Goal: Information Seeking & Learning: Find specific fact

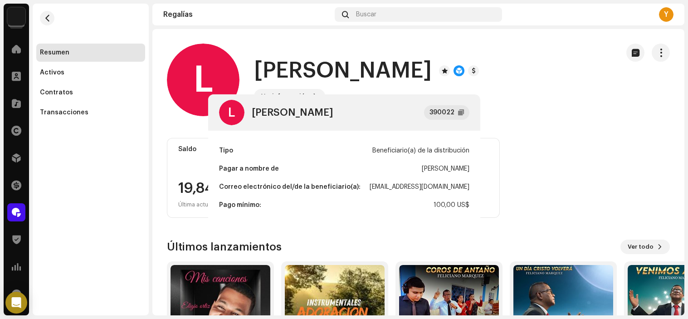
click at [318, 78] on div "L [PERSON_NAME] 390022 Tipo Beneficiario(a) de la distribución Pagar a nombre d…" at bounding box center [344, 159] width 688 height 319
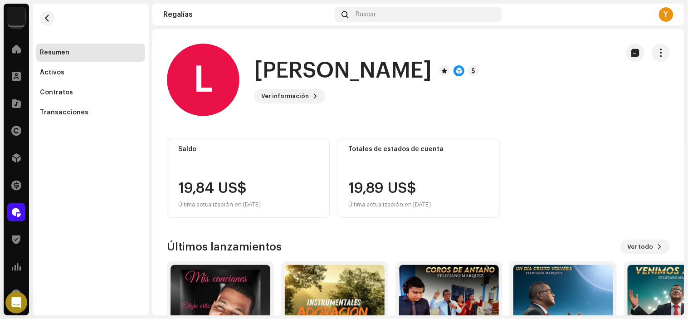
click at [6, 109] on div "Catálogo" at bounding box center [16, 103] width 25 height 25
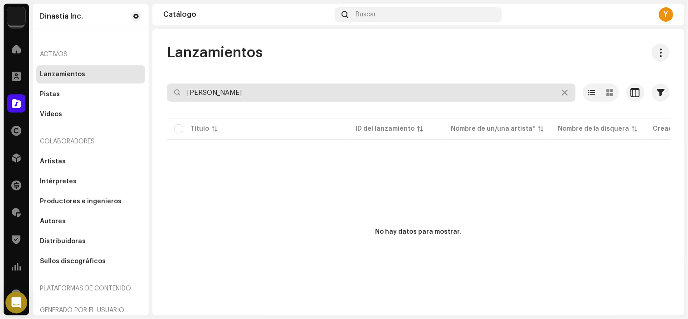
drag, startPoint x: 277, startPoint y: 93, endPoint x: 0, endPoint y: 88, distance: 276.6
click at [0, 88] on div "Dinastía Inc. Inicio Clientes Catálogo Derechos Distribución Financiar Regalías…" at bounding box center [344, 159] width 688 height 319
type input "o"
type input "r"
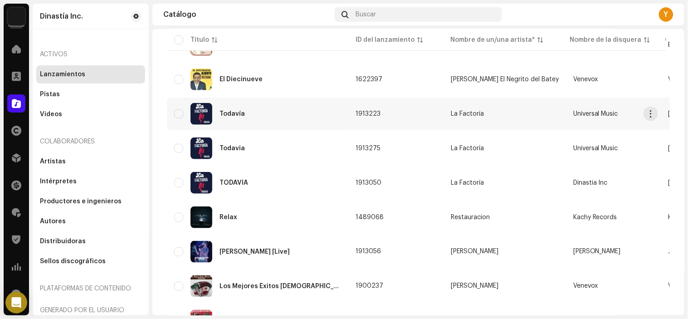
scroll to position [201, 0]
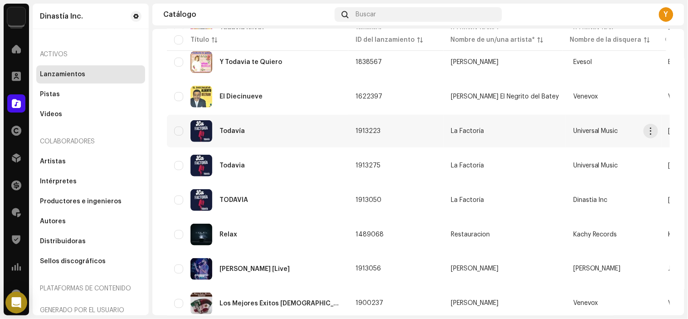
type input "todav"
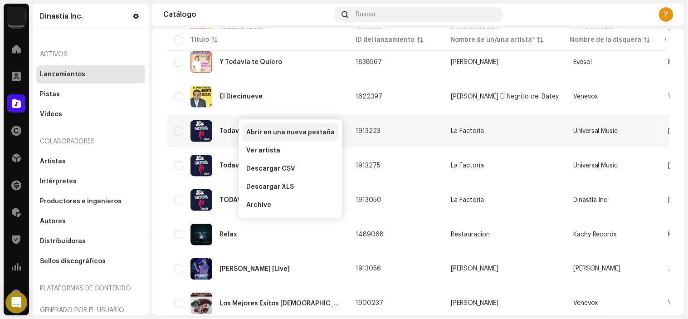
click at [280, 130] on span "Abrir en una nueva pestaña" at bounding box center [290, 132] width 88 height 7
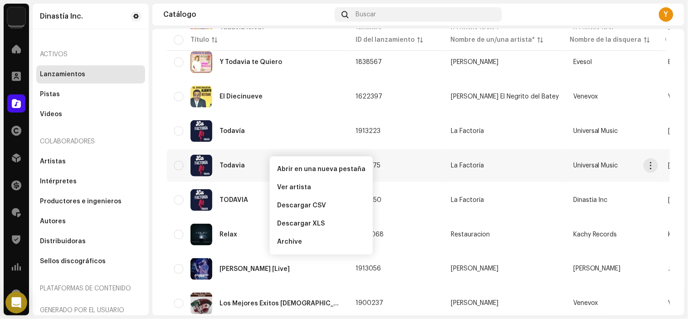
click at [292, 165] on span "Abrir en una nueva pestaña" at bounding box center [321, 168] width 88 height 7
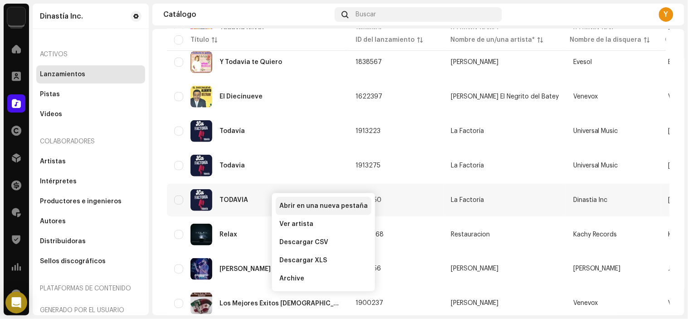
click at [302, 205] on span "Abrir en una nueva pestaña" at bounding box center [323, 205] width 88 height 7
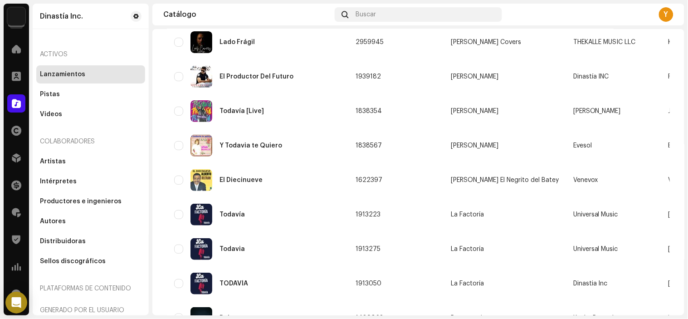
scroll to position [67, 0]
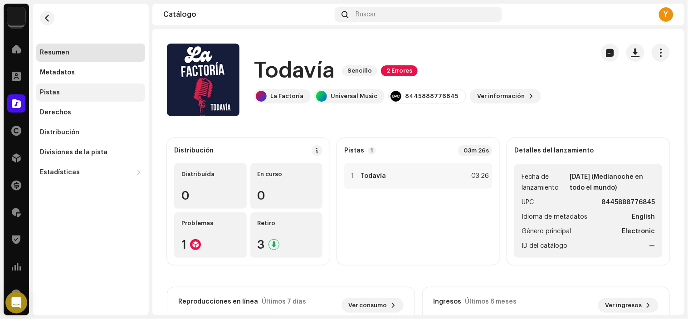
click at [84, 93] on div "Pistas" at bounding box center [91, 92] width 102 height 7
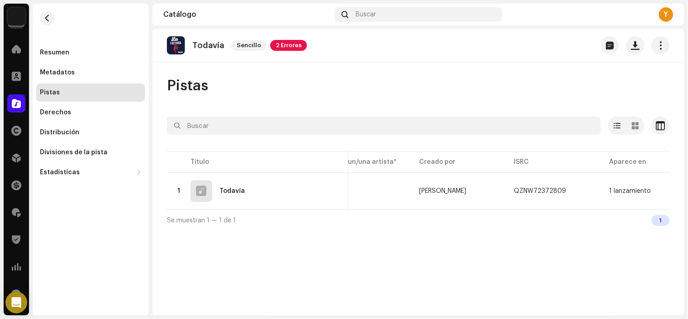
scroll to position [0, 183]
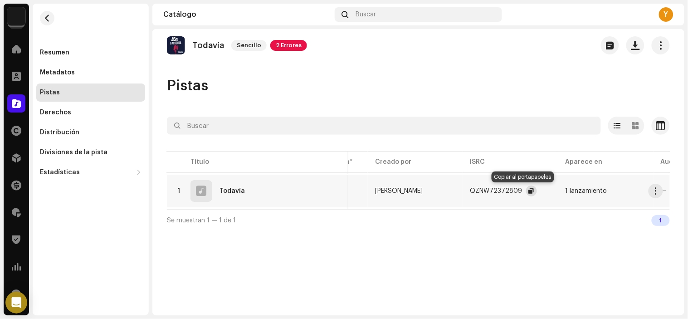
click at [529, 189] on span "button" at bounding box center [531, 190] width 5 height 7
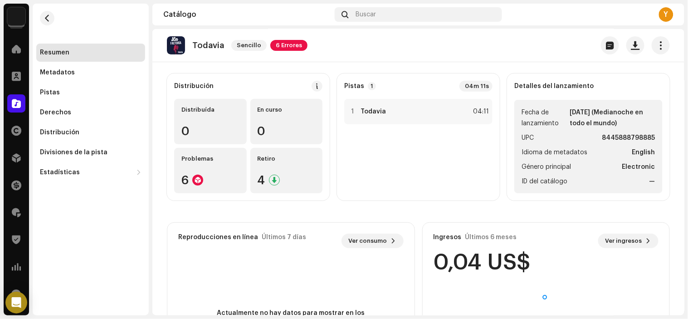
scroll to position [151, 0]
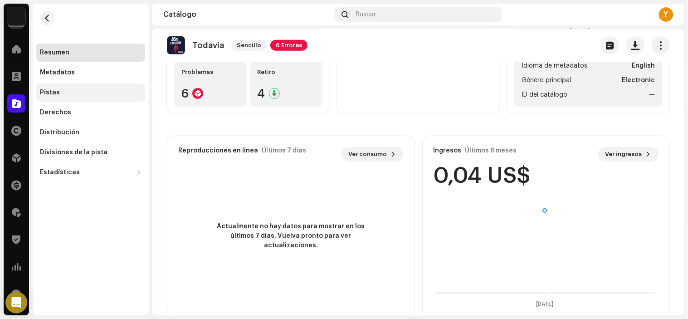
click at [78, 84] on div "Pistas" at bounding box center [90, 92] width 109 height 18
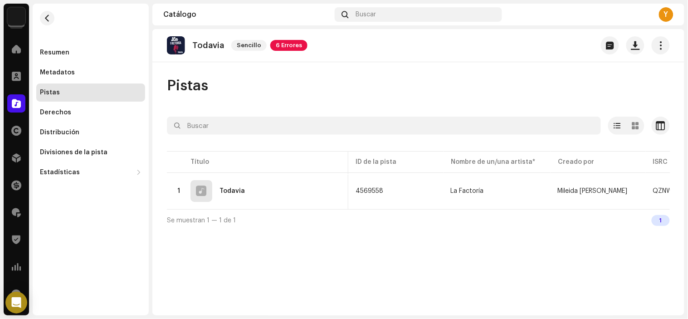
scroll to position [0, 188]
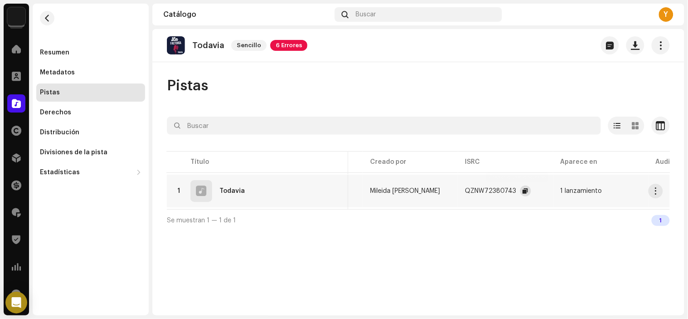
click at [520, 185] on button "button" at bounding box center [525, 190] width 11 height 11
click at [100, 111] on div "Derechos" at bounding box center [91, 112] width 102 height 7
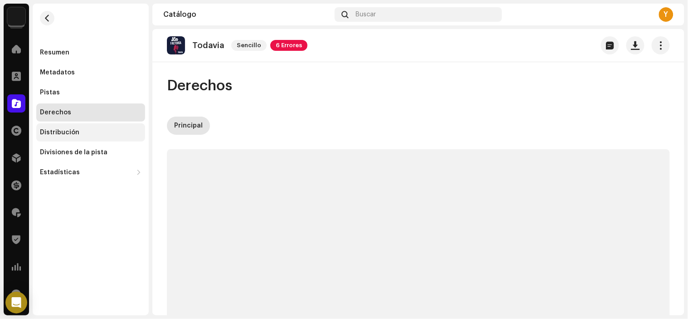
click at [96, 125] on div "Distribución" at bounding box center [90, 132] width 109 height 18
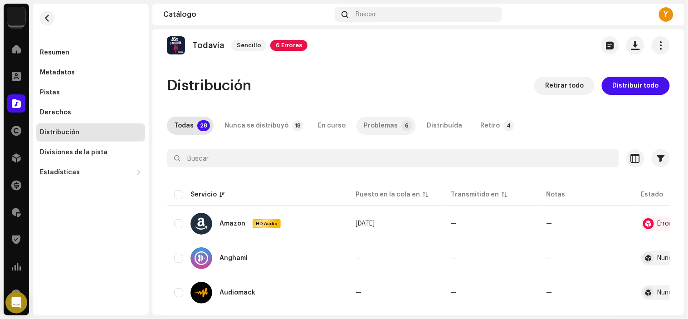
click at [374, 124] on div "Problemas" at bounding box center [381, 126] width 34 height 18
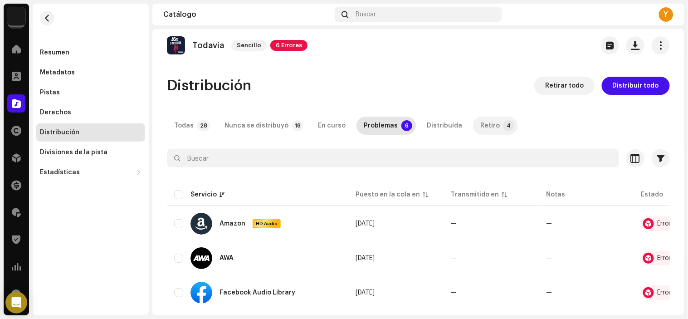
click at [490, 118] on p-tab "Retiro 4" at bounding box center [495, 126] width 45 height 18
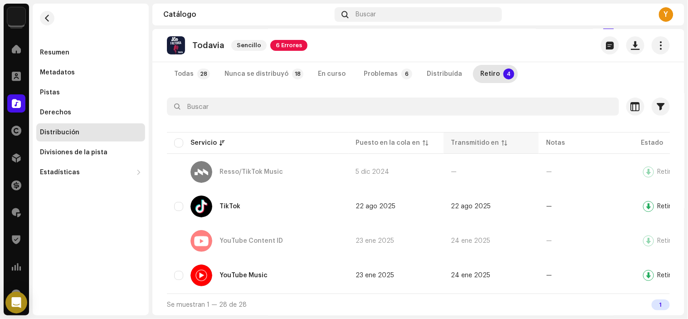
scroll to position [53, 0]
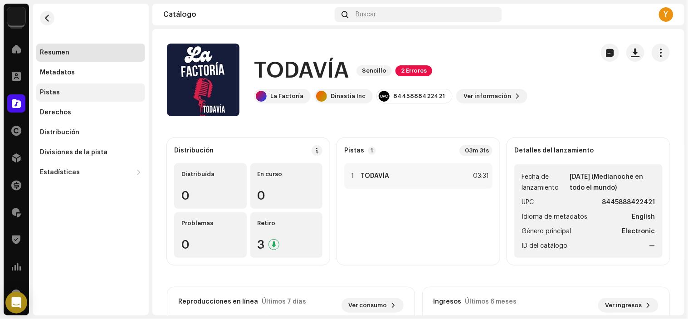
click at [61, 97] on div "Pistas" at bounding box center [90, 92] width 109 height 18
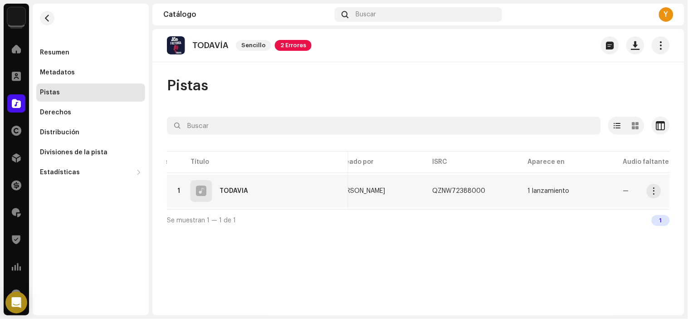
scroll to position [0, 219]
click at [494, 190] on span "button" at bounding box center [496, 190] width 5 height 7
